Goal: Information Seeking & Learning: Learn about a topic

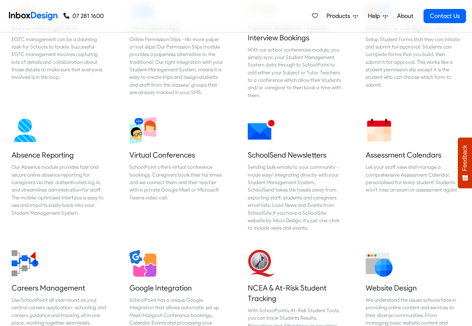
scroll to position [537, 0]
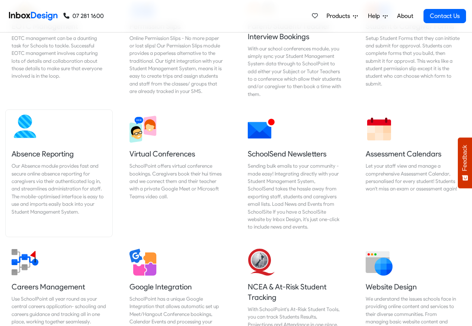
click at [45, 162] on div "Our Absence module provides fast and secure online absence reporting for caregi…" at bounding box center [59, 188] width 95 height 53
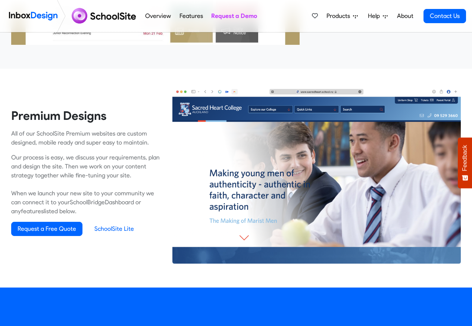
scroll to position [493, 0]
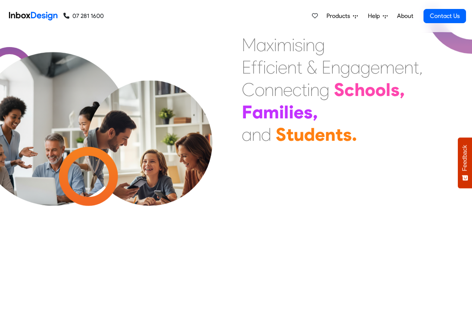
scroll to position [315, 0]
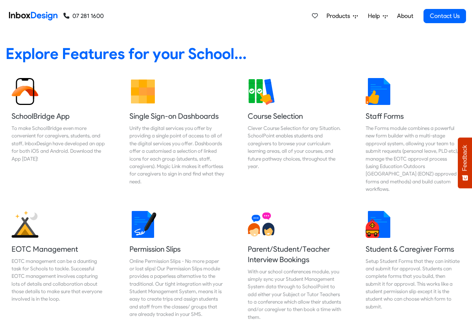
click at [333, 16] on span "Products" at bounding box center [340, 16] width 26 height 9
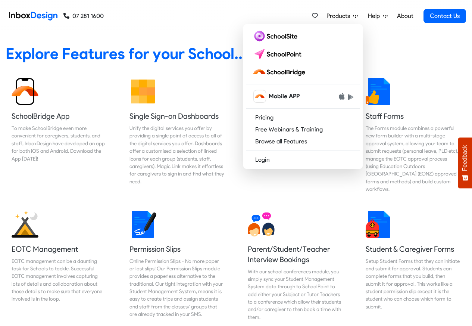
click at [389, 17] on link "Help" at bounding box center [378, 16] width 26 height 15
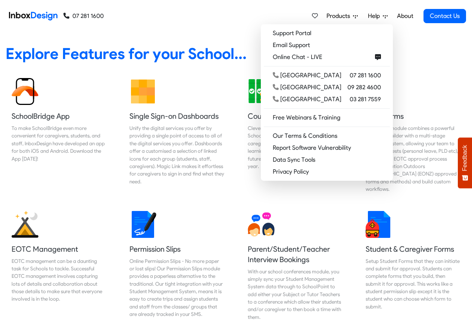
click at [403, 16] on link "About" at bounding box center [405, 16] width 21 height 15
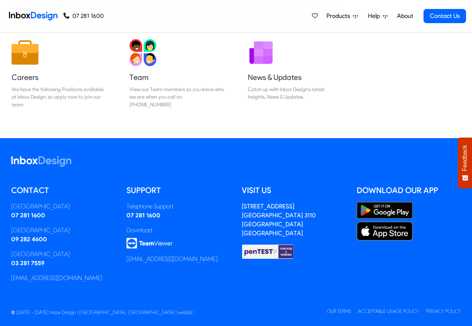
scroll to position [124, 0]
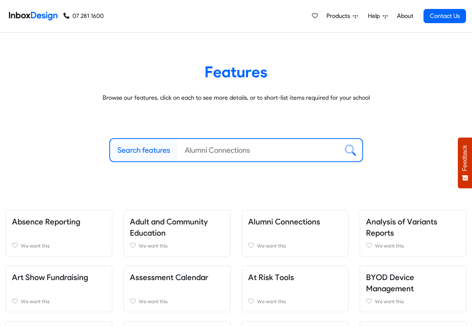
click at [147, 150] on label "Search features" at bounding box center [144, 149] width 53 height 11
click at [177, 150] on input "Search features" at bounding box center [258, 150] width 162 height 22
paste input "bespoke"
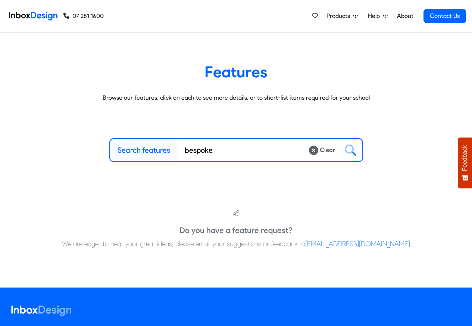
type input "bespoke"
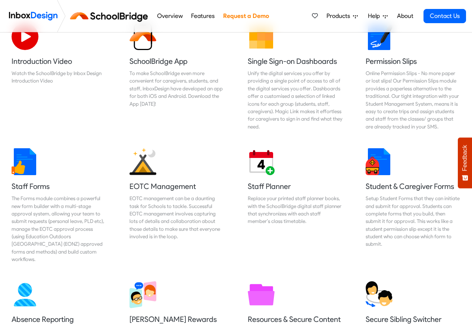
scroll to position [313, 0]
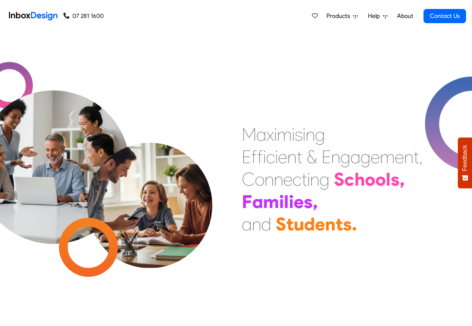
scroll to position [134, 0]
